Goal: Task Accomplishment & Management: Complete application form

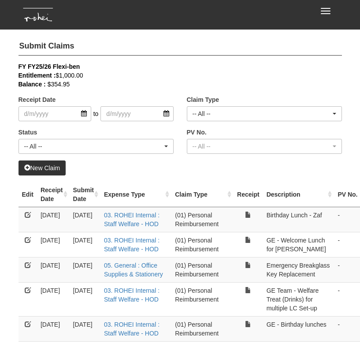
select select "50"
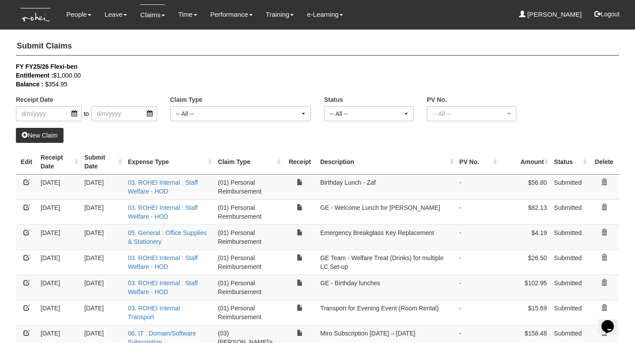
click at [54, 132] on link "New Claim" at bounding box center [40, 135] width 48 height 15
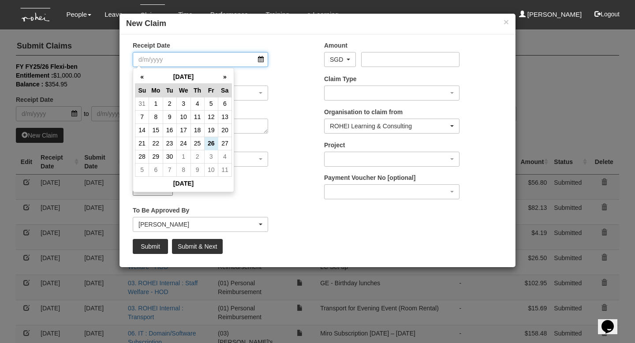
click at [241, 64] on input "Receipt Date" at bounding box center [200, 59] width 135 height 15
click at [187, 116] on td "10" at bounding box center [183, 116] width 14 height 13
type input "[DATE]"
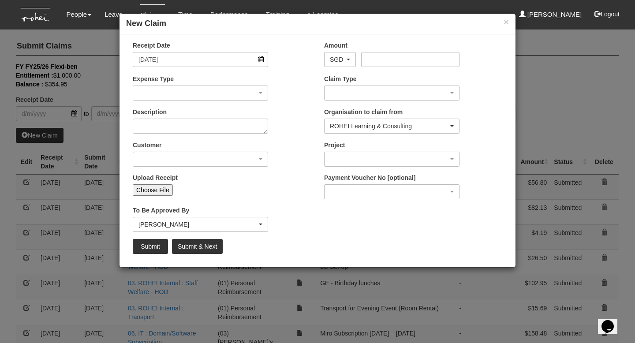
click at [155, 190] on input "Choose File" at bounding box center [153, 189] width 40 height 11
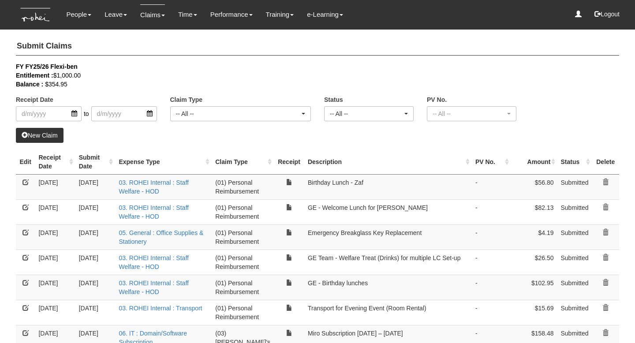
select select "50"
click at [39, 133] on link "New Claim" at bounding box center [40, 135] width 48 height 15
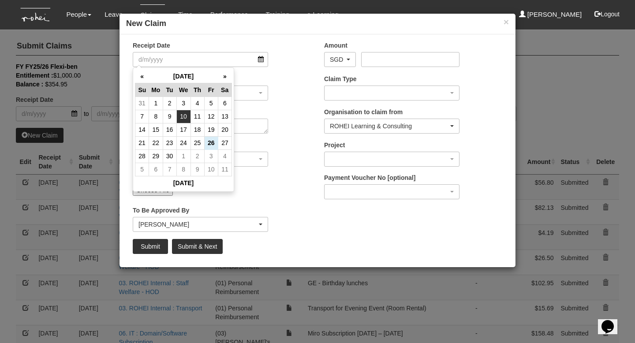
click at [185, 113] on td "10" at bounding box center [183, 116] width 14 height 13
type input "[DATE]"
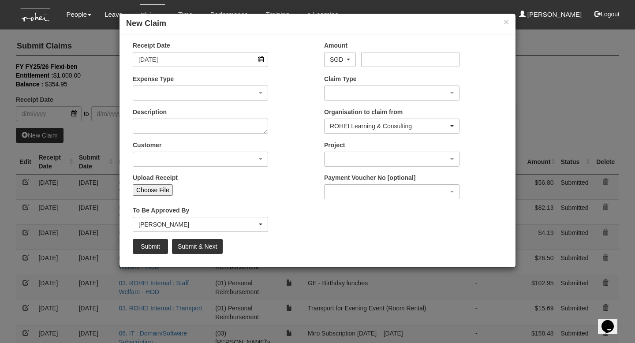
click at [166, 184] on input "Choose File" at bounding box center [153, 189] width 40 height 11
type input "C:\fakepath\1e236df9-f4ea-4f5b-a35d-0ca88213b265.pdf"
type input "Choose Another File"
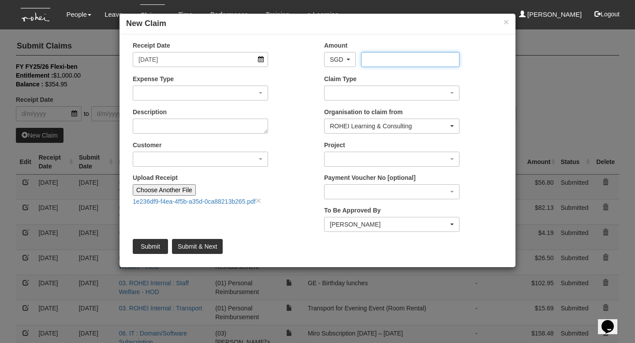
click at [379, 64] on input "Amount" at bounding box center [410, 59] width 98 height 15
type input "20.98"
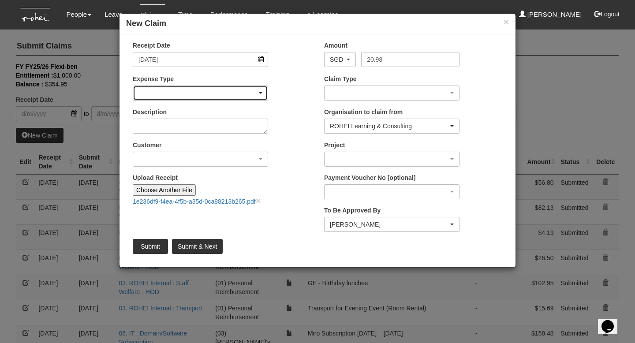
click at [180, 95] on div "button" at bounding box center [200, 93] width 135 height 14
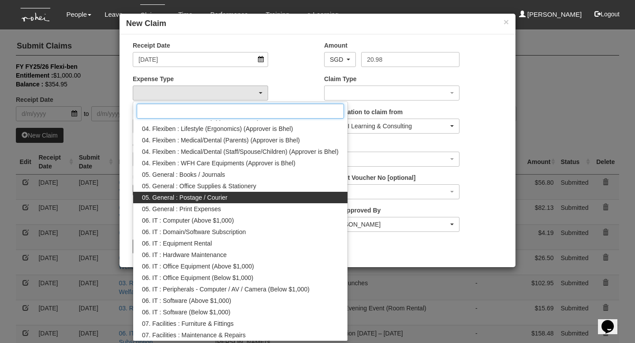
scroll to position [262, 0]
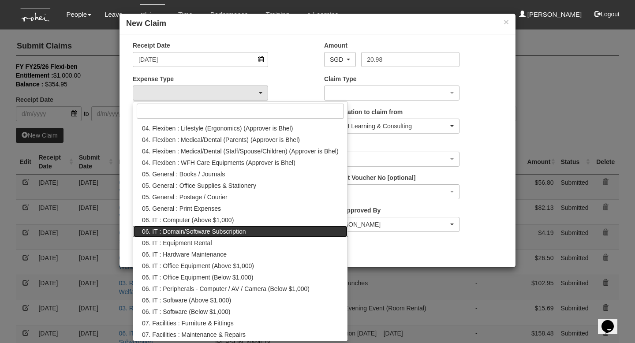
click at [224, 231] on span "06. IT : Domain/Software Subscription" at bounding box center [194, 231] width 104 height 9
select select "180"
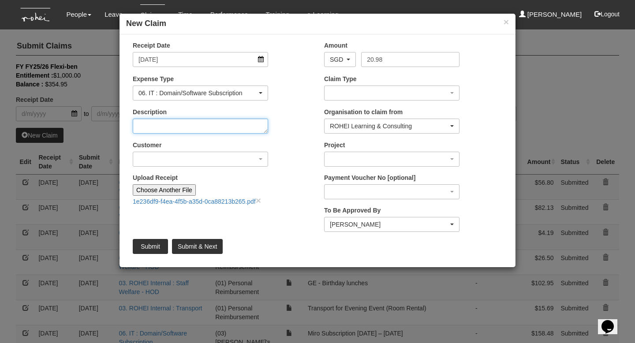
click at [182, 127] on textarea "Description" at bounding box center [200, 126] width 135 height 15
type textarea "Spotify_Sep Subscription"
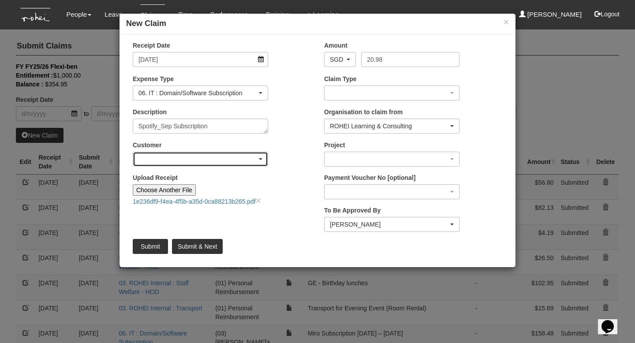
click at [146, 157] on div "button" at bounding box center [200, 159] width 135 height 14
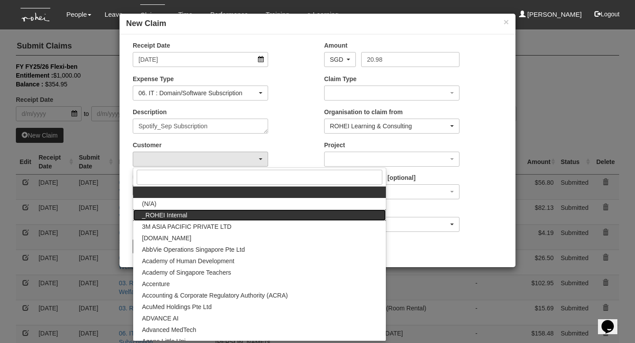
click at [187, 211] on span "_ROHEI Internal" at bounding box center [164, 215] width 45 height 9
select select "397"
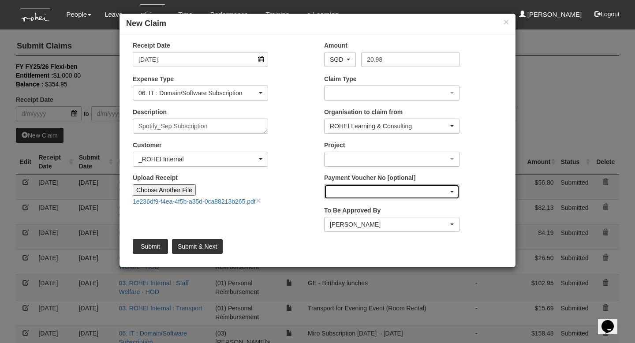
click at [345, 192] on div "button" at bounding box center [392, 192] width 135 height 14
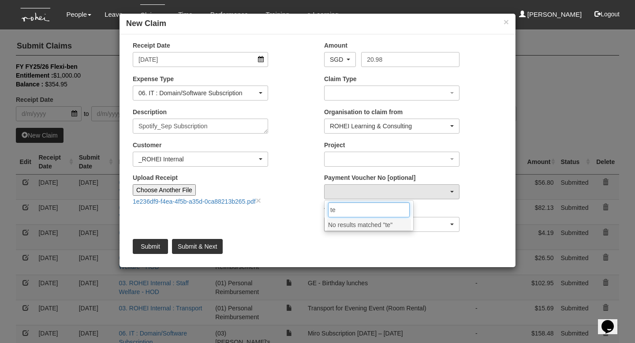
type input "t"
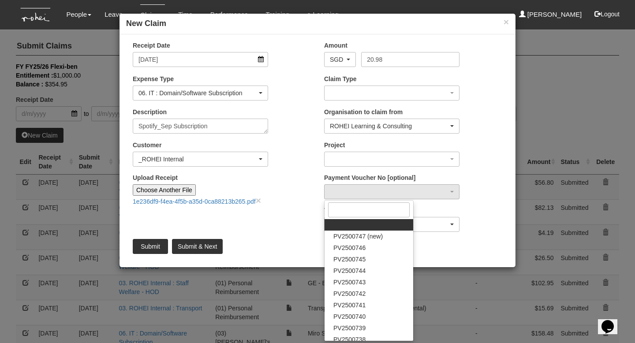
click at [315, 174] on div "Upload Receipt Choose Another File 1e236df9-f4ea-4f5b-a35d-0ca88213b265.pdf ×" at bounding box center [221, 192] width 191 height 39
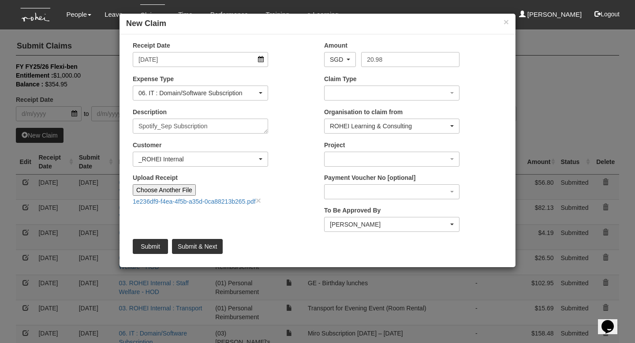
click at [350, 151] on div "Project [C23-000072] Learning Journey Development [C24-000077] ALC Future-Orien…" at bounding box center [392, 154] width 149 height 26
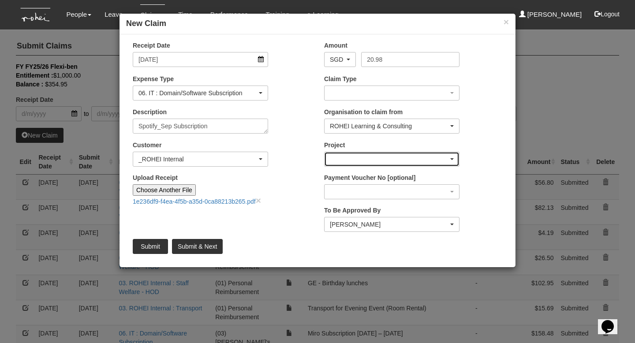
click at [347, 160] on div "button" at bounding box center [392, 159] width 135 height 14
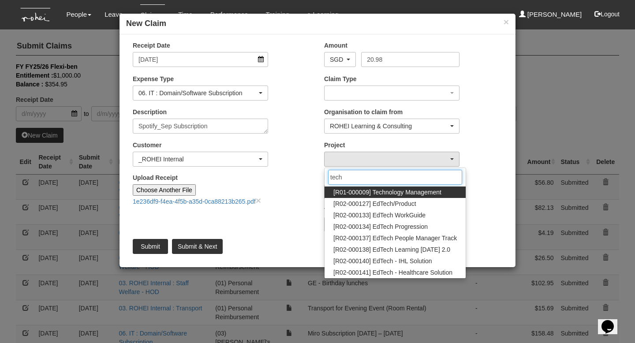
type input "tech"
click at [367, 191] on span "[R01-000009] Technology Management" at bounding box center [387, 192] width 108 height 9
select select "1486"
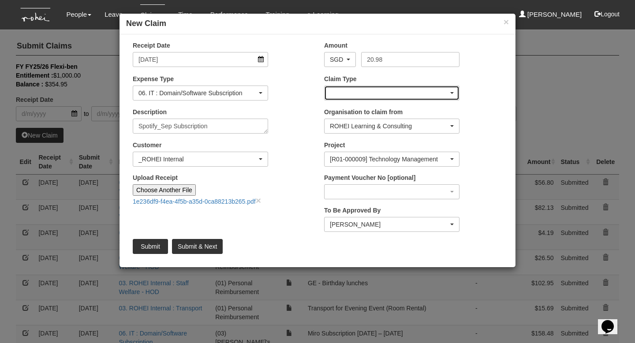
click at [354, 93] on div "button" at bounding box center [392, 93] width 135 height 14
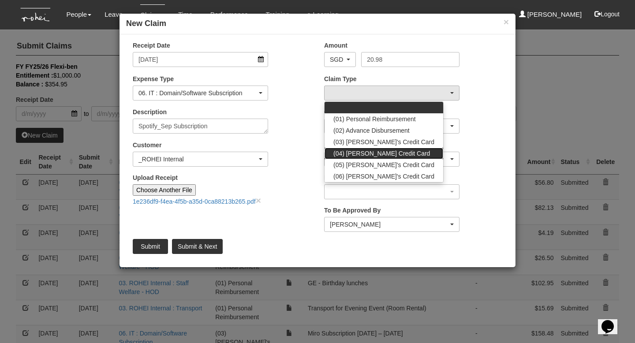
click at [357, 152] on span "(04) [PERSON_NAME] Credit Card" at bounding box center [381, 153] width 97 height 9
select select "16"
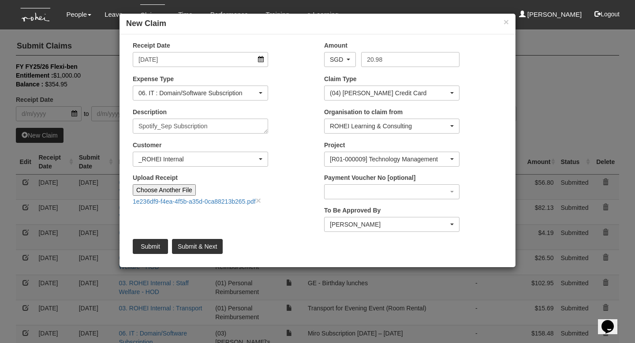
click at [297, 211] on div "Upload Receipt Choose Another File 1e236df9-f4ea-4f5b-a35d-0ca88213b265.pdf ×" at bounding box center [221, 192] width 191 height 39
click at [200, 243] on input "Submit & Next" at bounding box center [197, 246] width 51 height 15
type input "Choose File"
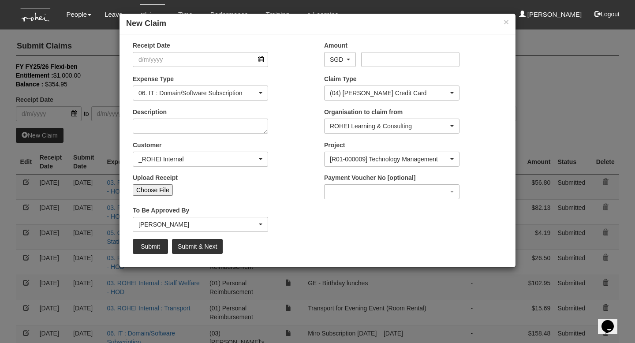
select select "50"
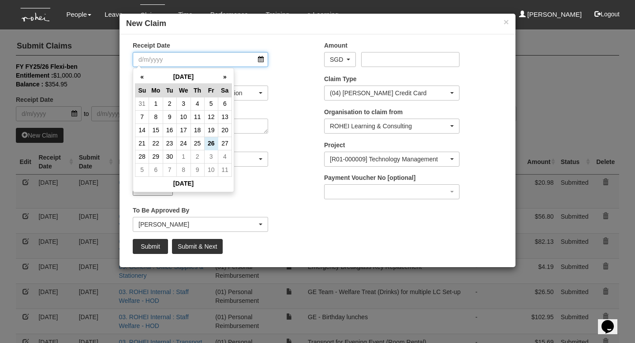
click at [204, 60] on input "Receipt Date" at bounding box center [200, 59] width 135 height 15
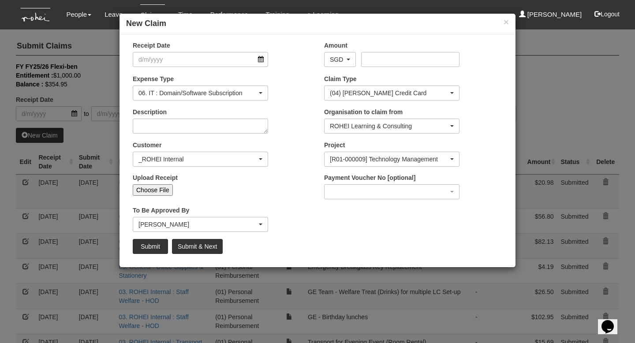
click at [198, 196] on div "Upload Receipt Choose File" at bounding box center [221, 187] width 191 height 29
click at [166, 187] on input "Choose File" at bounding box center [153, 189] width 40 height 11
type input "C:\fakepath\Screenshot 2025-09-26 at 8.33.33 PM.png"
type input "Choose Another File"
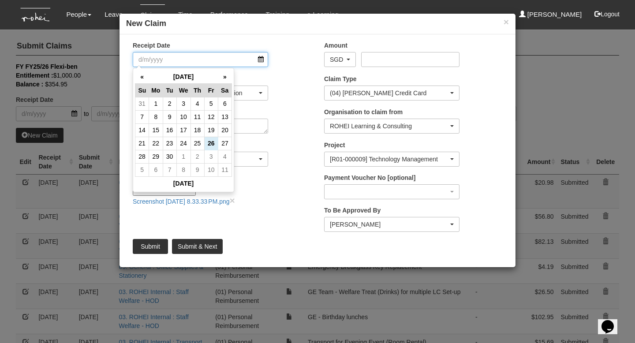
click at [159, 62] on input "Receipt Date" at bounding box center [200, 59] width 135 height 15
click at [196, 119] on td "11" at bounding box center [198, 116] width 14 height 13
type input "11/9/2025"
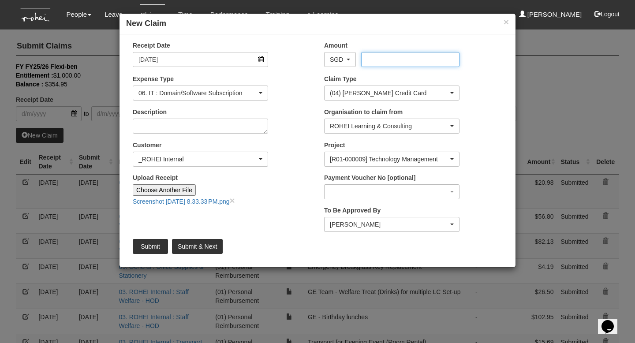
click at [372, 58] on input "Amount" at bounding box center [410, 59] width 98 height 15
type input "1.49"
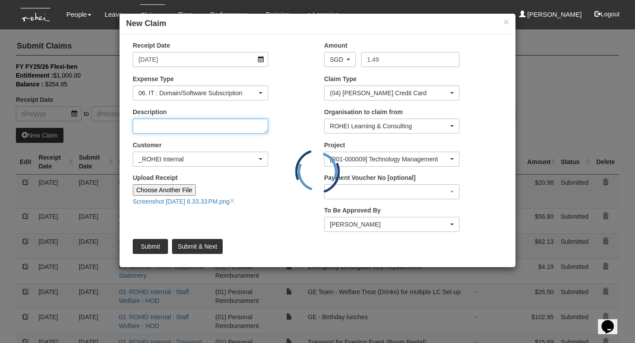
click at [219, 125] on textarea "Description" at bounding box center [200, 126] width 135 height 15
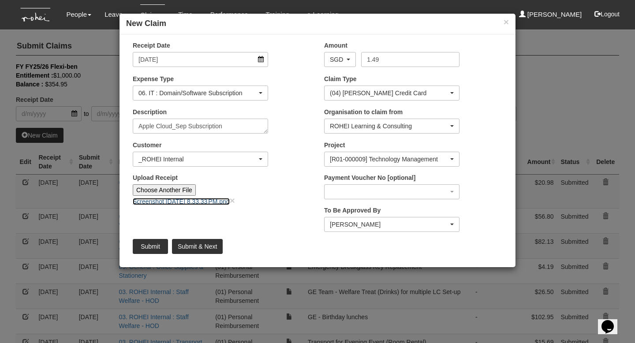
click at [187, 199] on link "Screenshot 2025-09-26 at 8.33.33 PM.png" at bounding box center [181, 201] width 97 height 7
click at [299, 134] on div "Description Apple Cloud_Sep Subscription" at bounding box center [221, 124] width 191 height 33
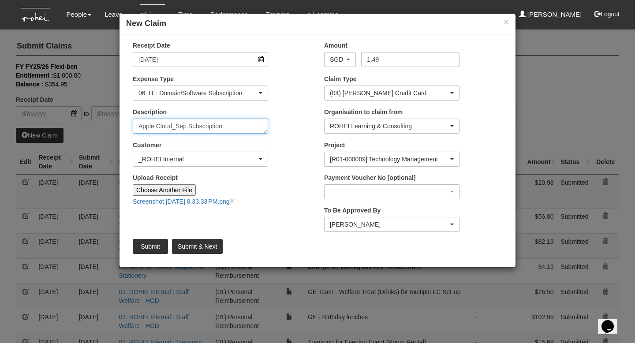
click at [231, 127] on textarea "Apple Cloud_Sep Subscription" at bounding box center [200, 126] width 135 height 15
type textarea "Apple Cloud_Sep Subscription (w/ 0.01 cc charge)"
click at [151, 241] on input "Submit" at bounding box center [150, 246] width 35 height 15
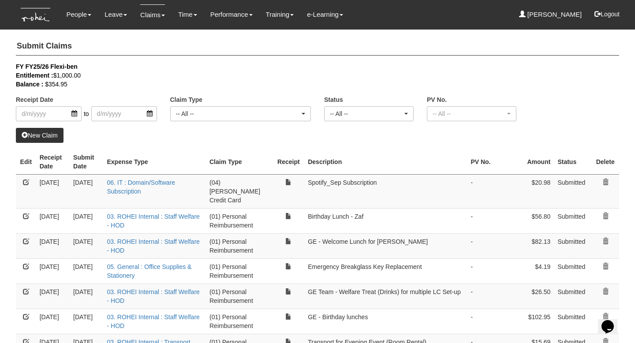
select select "50"
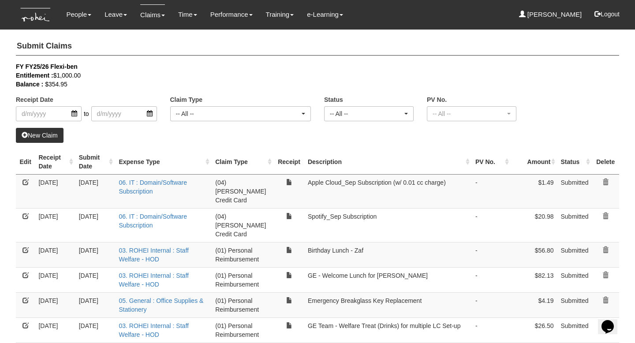
click at [130, 63] on div "FY FY25/26 Flexi-ben" at bounding box center [311, 66] width 590 height 9
click at [35, 138] on link "New Claim" at bounding box center [40, 135] width 48 height 15
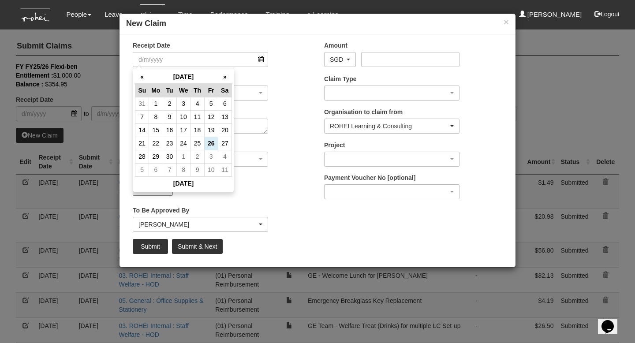
click at [284, 137] on div "Description" at bounding box center [221, 124] width 191 height 33
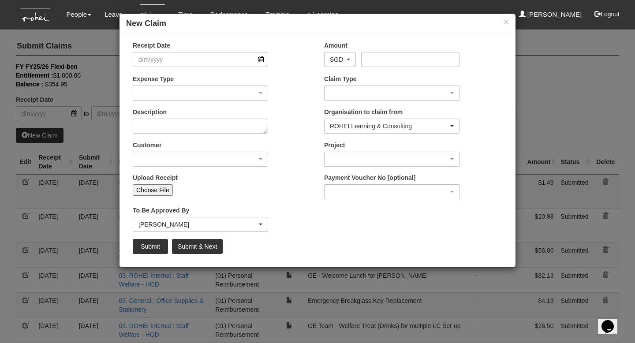
click at [158, 188] on input "Choose File" at bounding box center [153, 189] width 40 height 11
type input "C:\fakepath\INVOICE_CRM_1030000000677408_1030000000000974.pdf"
type input "Choose Another File"
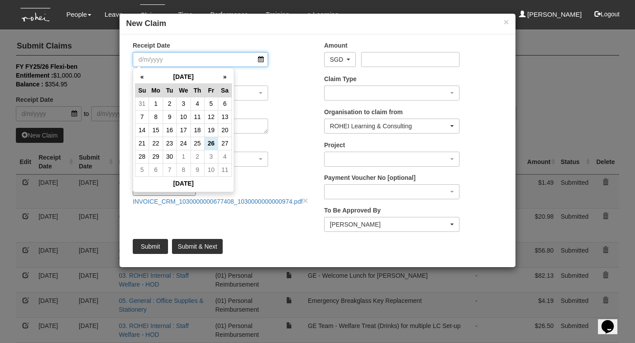
click at [197, 52] on input "Receipt Date" at bounding box center [200, 59] width 135 height 15
click at [185, 113] on td "10" at bounding box center [183, 116] width 14 height 13
type input "[DATE]"
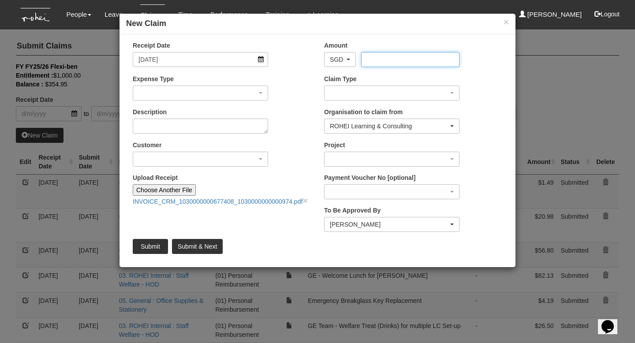
click at [384, 60] on input "Amount" at bounding box center [410, 59] width 98 height 15
type input "8"
type input "18.40"
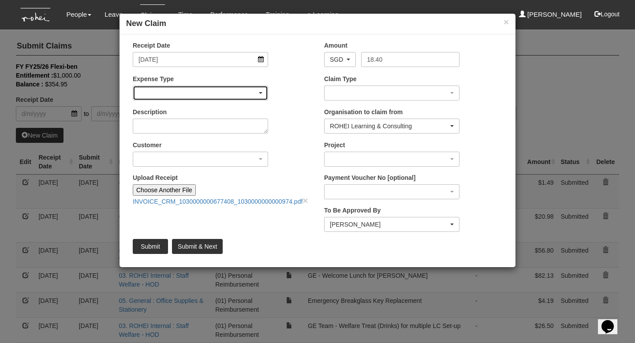
click at [254, 88] on div "button" at bounding box center [200, 93] width 135 height 14
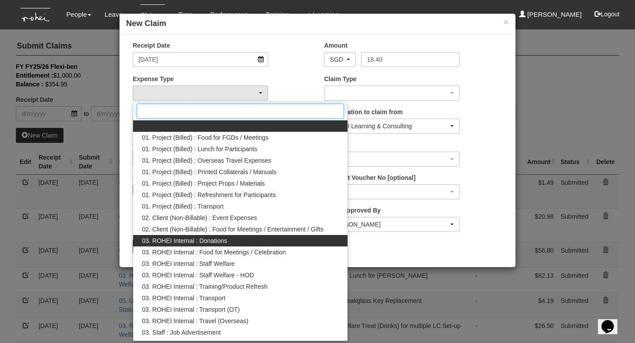
scroll to position [284, 0]
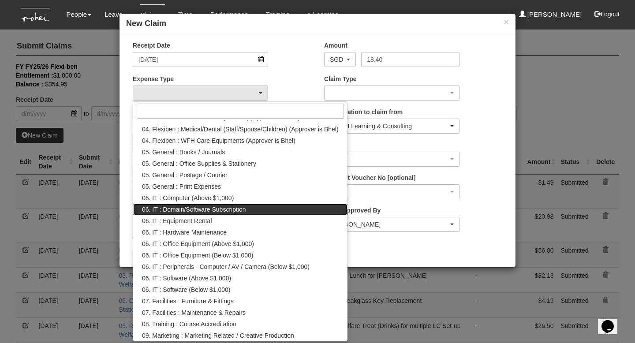
click at [227, 209] on span "06. IT : Domain/Software Subscription" at bounding box center [194, 209] width 104 height 9
select select "180"
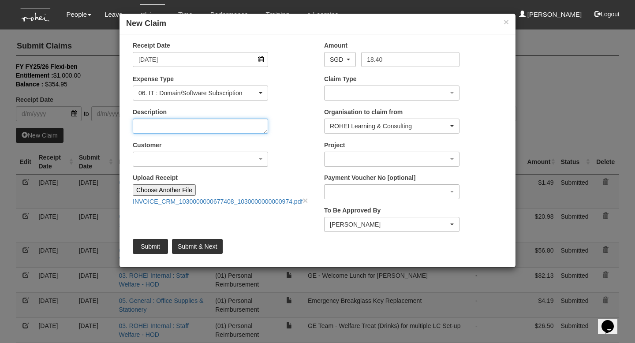
click at [170, 122] on textarea "Description" at bounding box center [200, 126] width 135 height 15
type textarea "Zym Mobile_Sept Subscription"
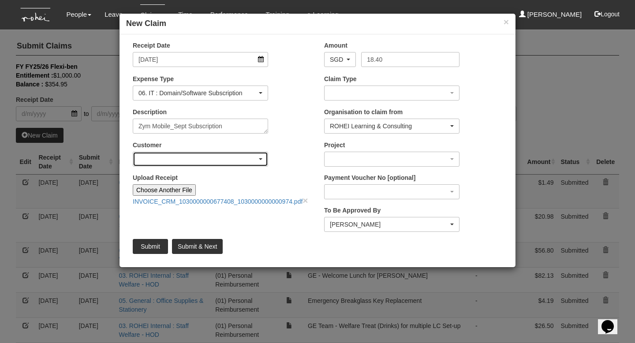
click at [150, 157] on div "button" at bounding box center [200, 159] width 135 height 14
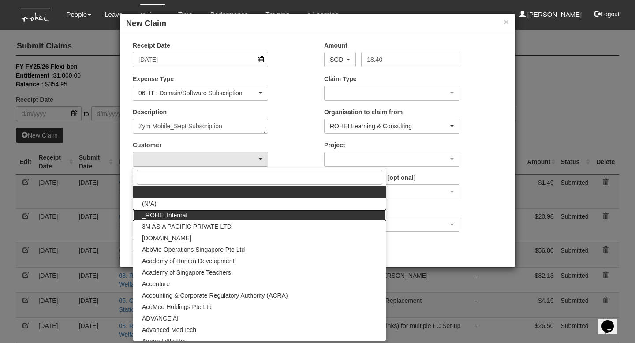
click at [185, 214] on span "_ROHEI Internal" at bounding box center [164, 215] width 45 height 9
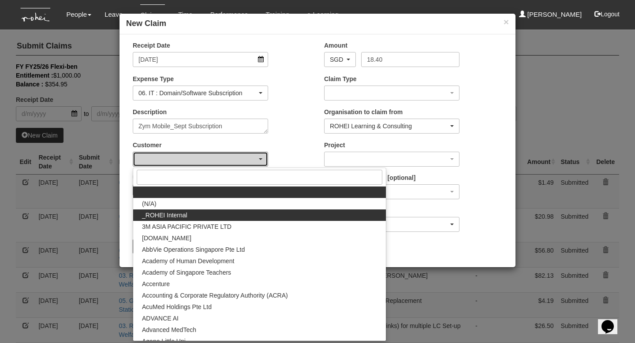
select select "397"
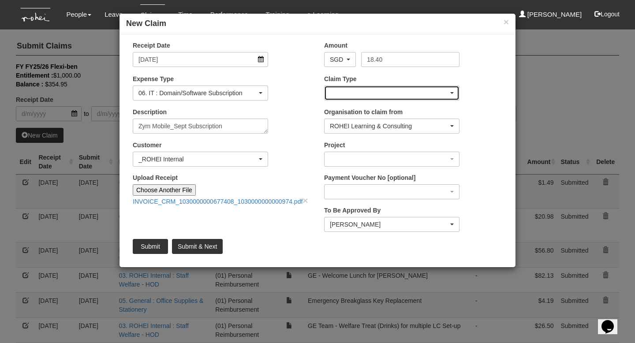
click at [349, 94] on div "button" at bounding box center [392, 93] width 135 height 14
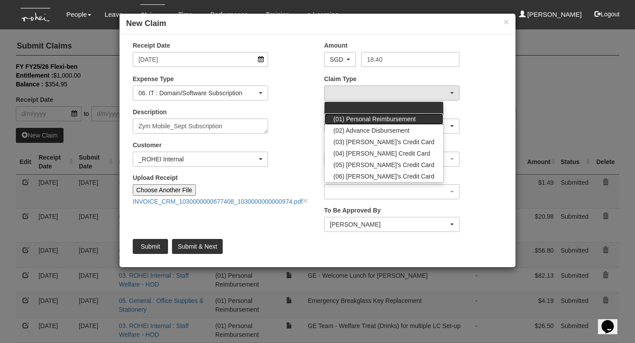
click at [360, 114] on link "(01) Personal Reimbursement" at bounding box center [384, 118] width 119 height 11
select select "14"
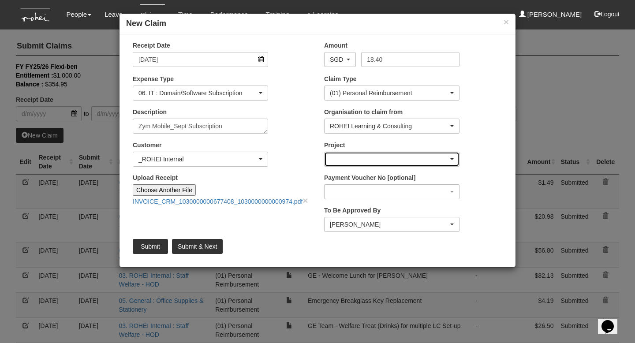
click at [361, 154] on div "button" at bounding box center [392, 159] width 135 height 14
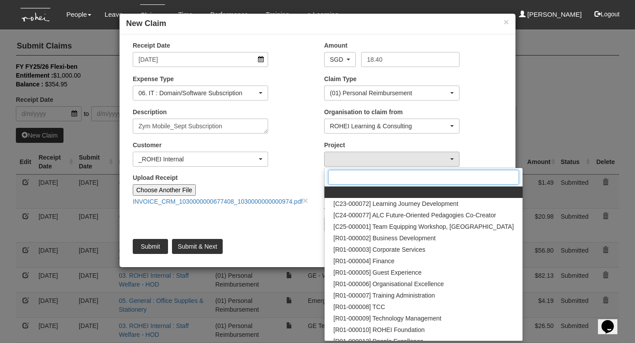
click at [366, 176] on input "Search" at bounding box center [423, 177] width 191 height 15
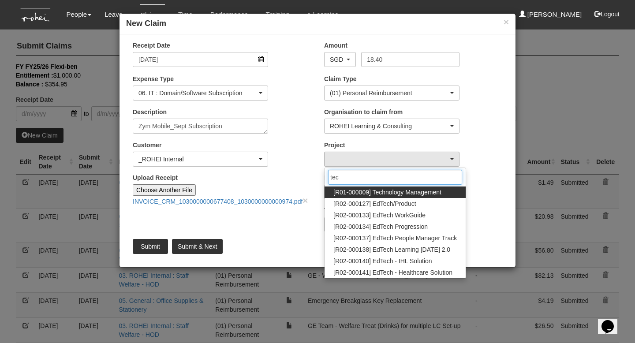
type input "tech"
select select "1486"
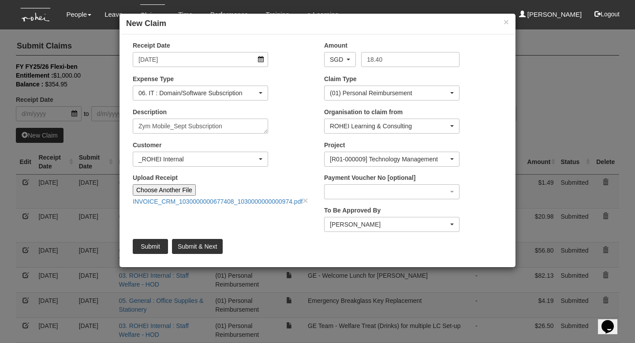
click at [308, 159] on div "Customer (N/A) _ROHEI Internal 3M ASIA PACIFIC PRIVATE LTD 58.com AbbVie Operat…" at bounding box center [221, 157] width 191 height 33
click at [201, 244] on input "Submit & Next" at bounding box center [197, 246] width 51 height 15
type input "Choose File"
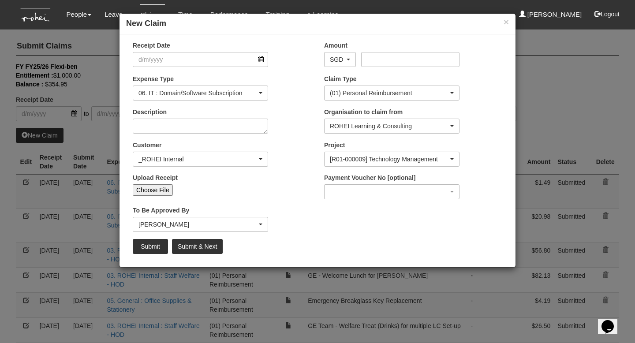
select select "50"
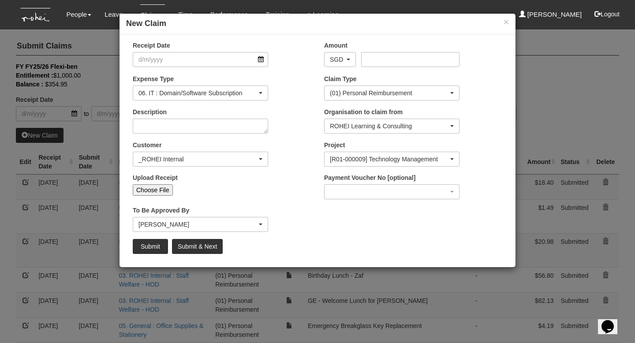
click at [148, 191] on input "Choose File" at bounding box center [153, 189] width 40 height 11
type input "C:\fakepath\INV321526224_A00579112_09142025.pdf"
type input "Choose Another File"
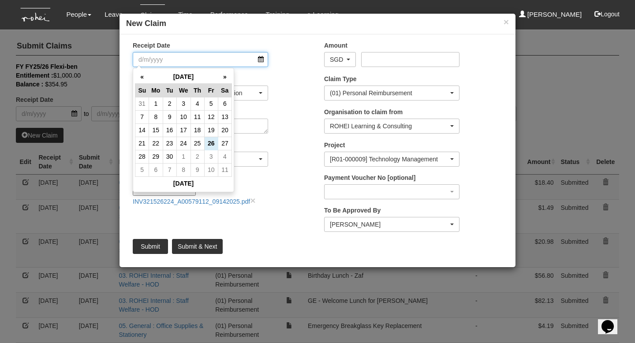
click at [215, 52] on input "Receipt Date" at bounding box center [200, 59] width 135 height 15
click at [142, 131] on td "14" at bounding box center [142, 129] width 14 height 13
type input "14/9/2025"
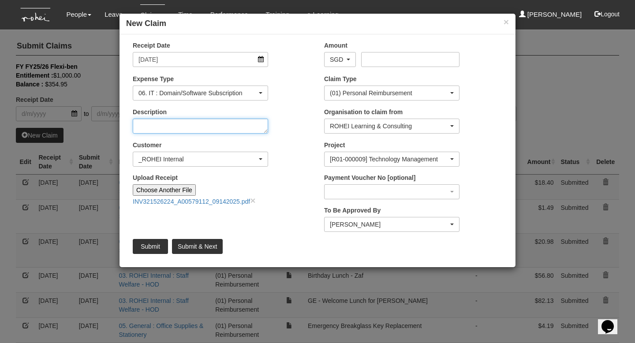
click at [191, 127] on textarea "Description" at bounding box center [200, 126] width 135 height 15
paste textarea "Sep 14, 2025 - Oct 13, 2025"
click at [192, 123] on textarea "Zoom Subscription_Sep 14, 2025 - Oct 13, 2025" at bounding box center [200, 126] width 135 height 15
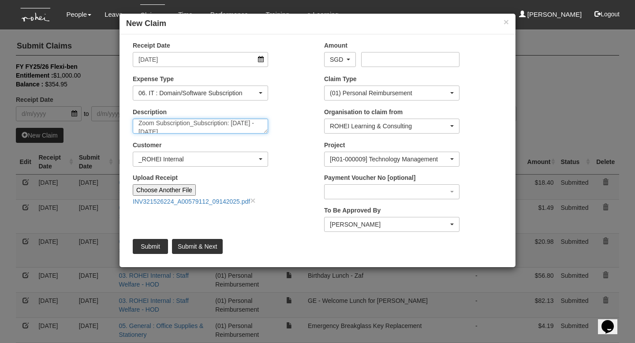
type textarea "Zoom Subscription_Subscription: Sep 14, 2025 - Oct 13, 2025"
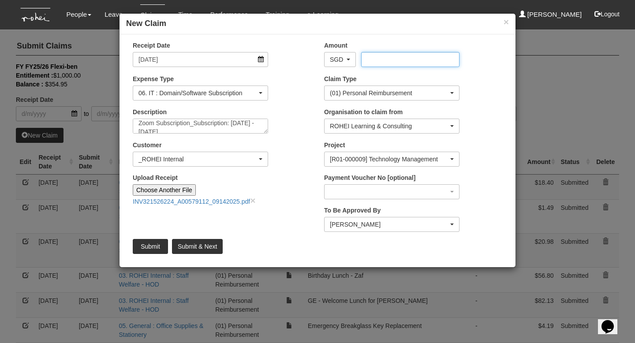
click at [373, 64] on input "Amount" at bounding box center [410, 59] width 98 height 15
type input "290.55"
click at [292, 136] on div "Description Zoom Subscription_Subscription: Sep 14, 2025 - Oct 13, 2025" at bounding box center [221, 124] width 191 height 33
click at [283, 133] on div "Description Zoom Subscription_Subscription: Sep 14, 2025 - Oct 13, 2025" at bounding box center [221, 124] width 191 height 33
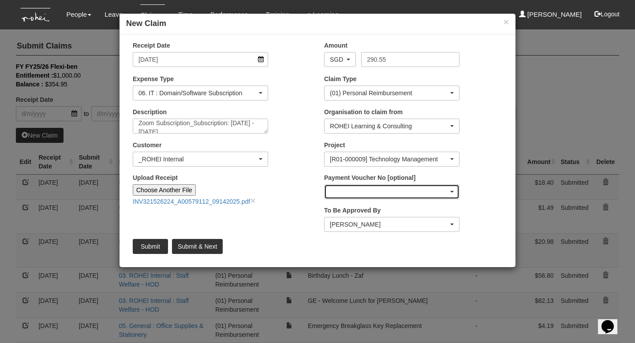
click at [360, 186] on div "button" at bounding box center [392, 192] width 135 height 14
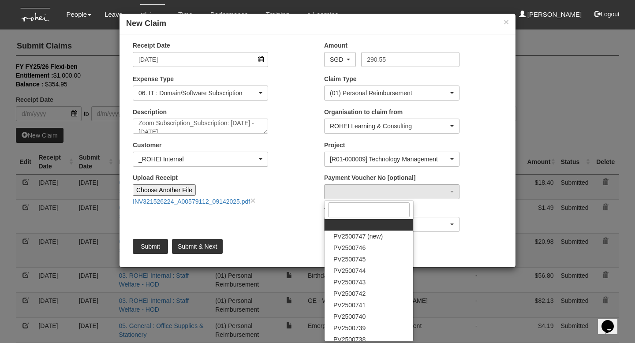
click at [310, 178] on div "Upload Receipt Choose Another File INV321526224_A00579112_09142025.pdf ×" at bounding box center [221, 192] width 191 height 39
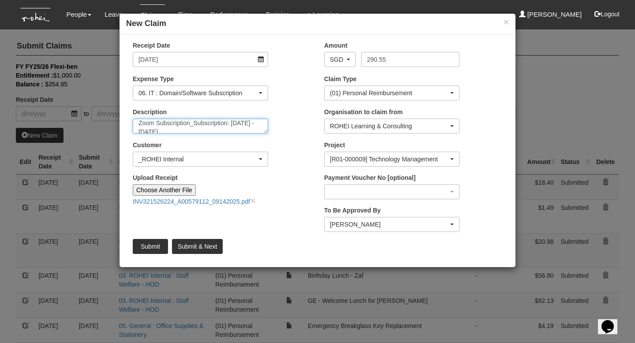
click at [224, 128] on textarea "Zoom Subscription_Subscription: Sep 14, 2025 - Oct 13, 2025" at bounding box center [200, 126] width 135 height 15
click at [288, 155] on div "Customer (N/A) _ROHEI Internal 3M ASIA PACIFIC PRIVATE LTD 58.com AbbVie Operat…" at bounding box center [221, 157] width 191 height 33
click at [213, 126] on textarea "Zoom Subscription_Subscription: Sep 14, 2025 - Oct 13, 2025 (" at bounding box center [200, 126] width 135 height 15
paste textarea "1.3212824011"
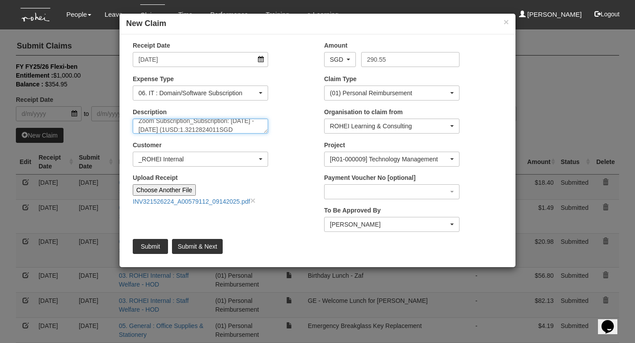
scroll to position [14, 0]
type textarea "Zoom Subscription_Subscription: Sep 14, 2025 - Oct 13, 2025 (1USD:1.3212824011S…"
click at [295, 145] on div "Customer (N/A) _ROHEI Internal 3M ASIA PACIFIC PRIVATE LTD 58.com AbbVie Operat…" at bounding box center [221, 157] width 191 height 33
click at [148, 243] on input "Submit" at bounding box center [150, 246] width 35 height 15
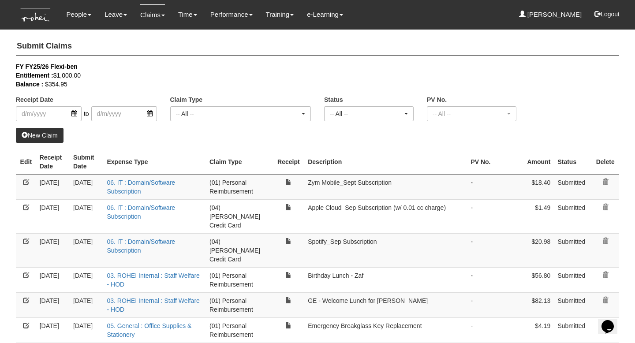
select select "50"
